Goal: Subscribe to service/newsletter

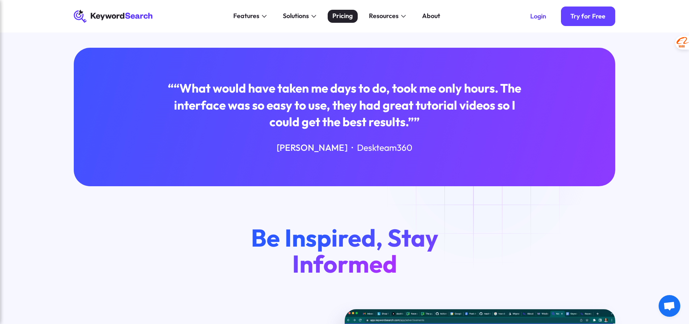
click at [350, 17] on div "Pricing" at bounding box center [342, 16] width 20 height 10
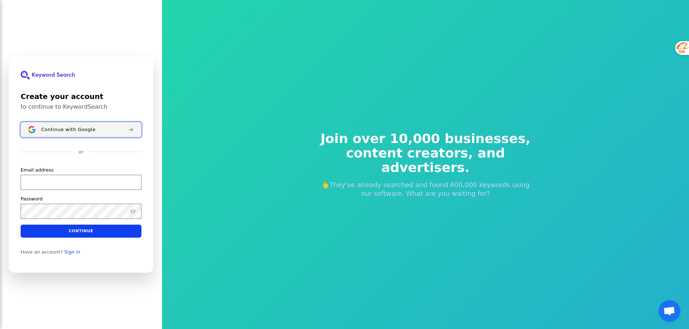
click at [93, 124] on button "Continue with Google" at bounding box center [81, 129] width 121 height 15
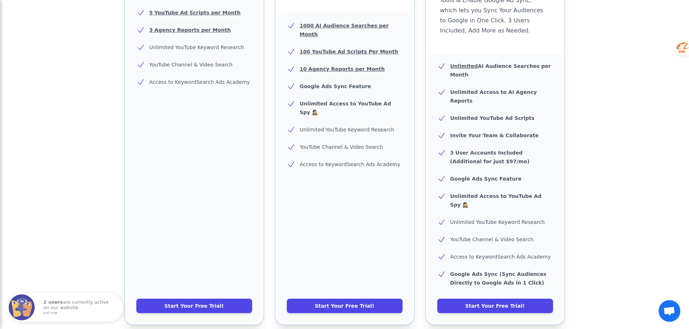
scroll to position [431, 0]
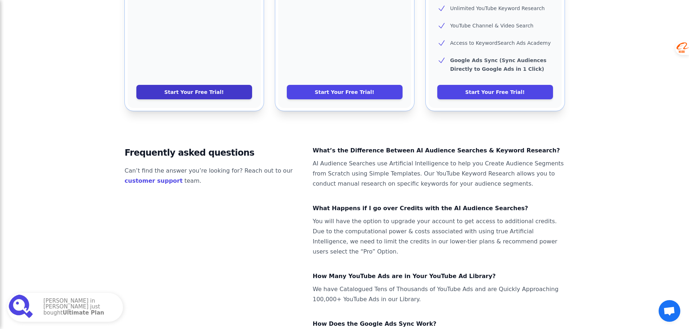
click at [240, 85] on link "Start Your Free Trial!" at bounding box center [194, 92] width 116 height 14
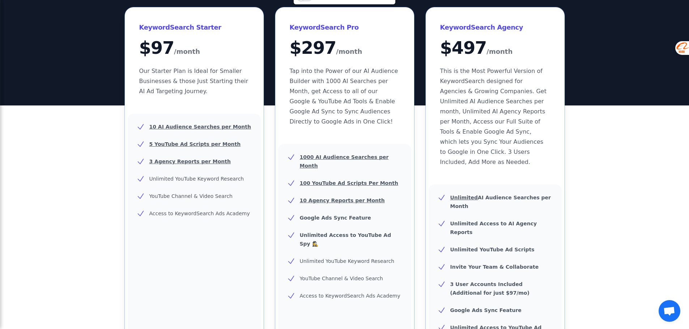
scroll to position [69, 0]
